Goal: Information Seeking & Learning: Learn about a topic

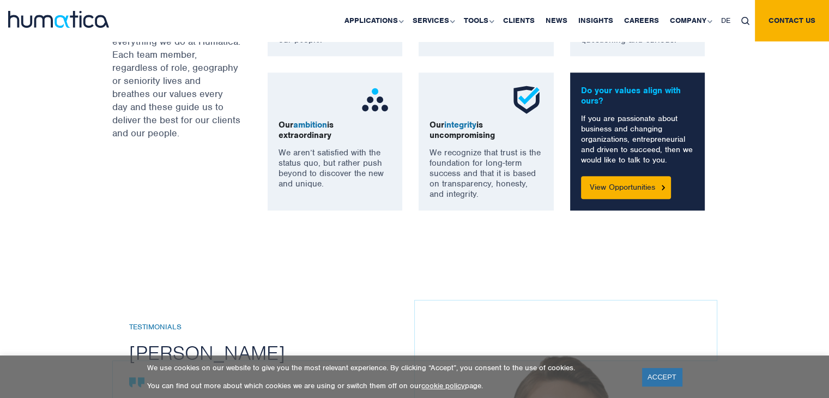
scroll to position [873, 0]
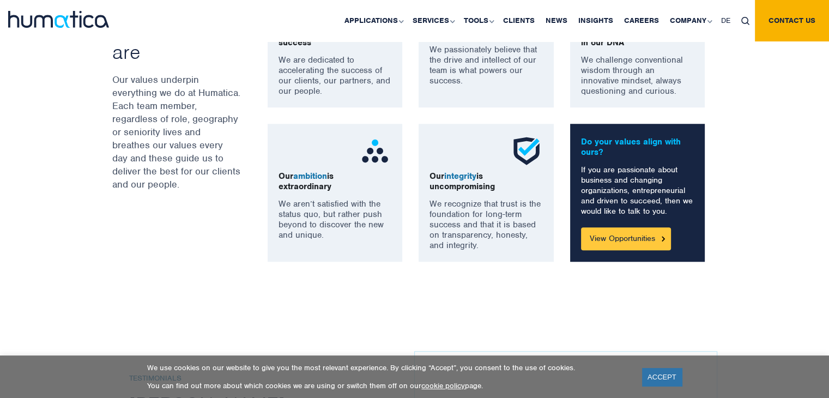
click at [640, 241] on link "View Opportunities" at bounding box center [626, 238] width 90 height 23
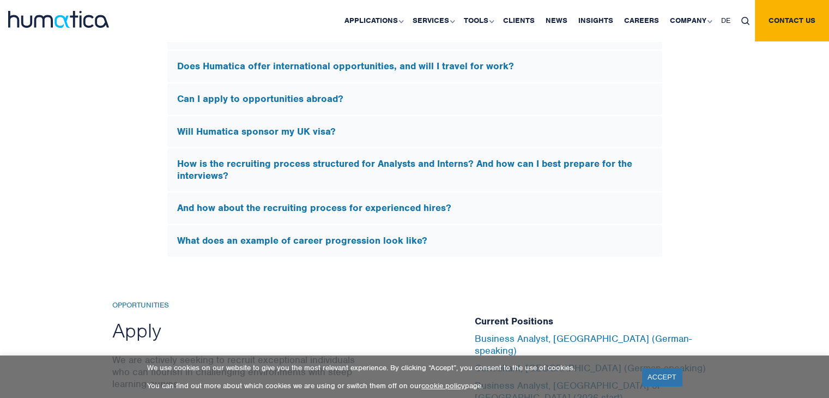
scroll to position [3471, 0]
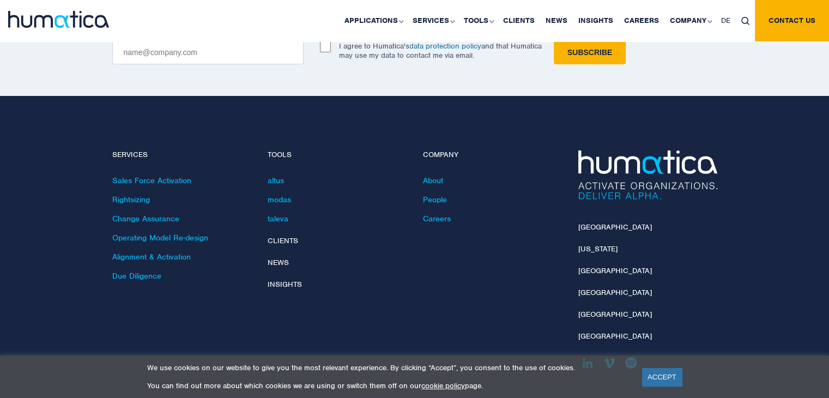
scroll to position [3926, 0]
